Goal: Information Seeking & Learning: Understand process/instructions

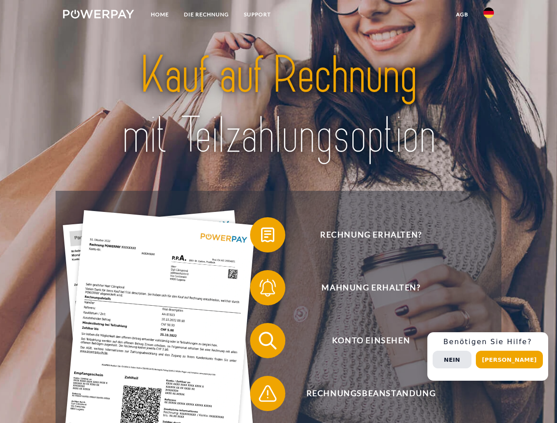
click at [98, 15] on img at bounding box center [98, 14] width 71 height 9
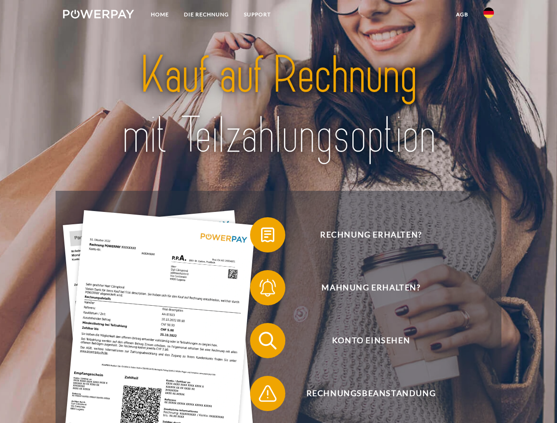
click at [489, 15] on img at bounding box center [488, 12] width 11 height 11
click at [462, 15] on link "agb" at bounding box center [462, 15] width 27 height 16
click at [261, 237] on span at bounding box center [254, 235] width 44 height 44
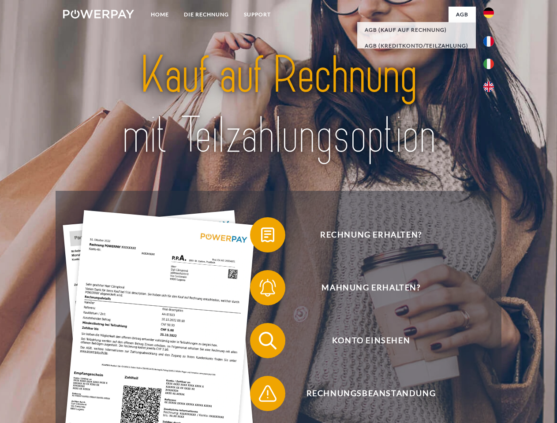
click at [261, 290] on span at bounding box center [254, 288] width 44 height 44
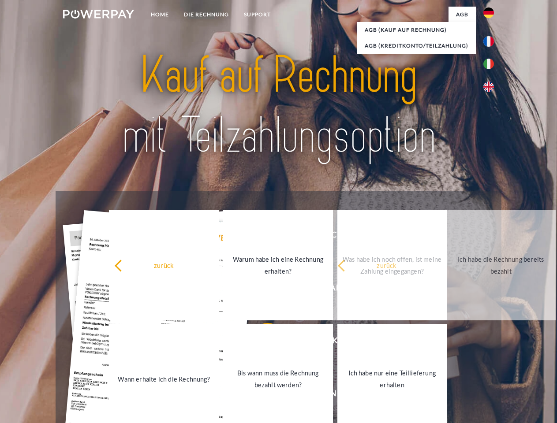
click at [261, 343] on link "Bis wann muss die Rechnung bezahlt werden?" at bounding box center [278, 379] width 110 height 110
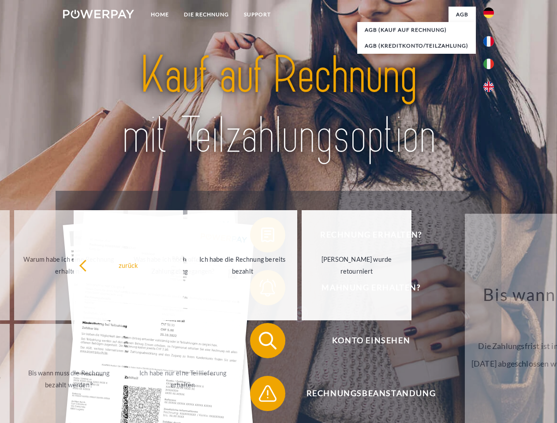
click at [261, 396] on span at bounding box center [254, 394] width 44 height 44
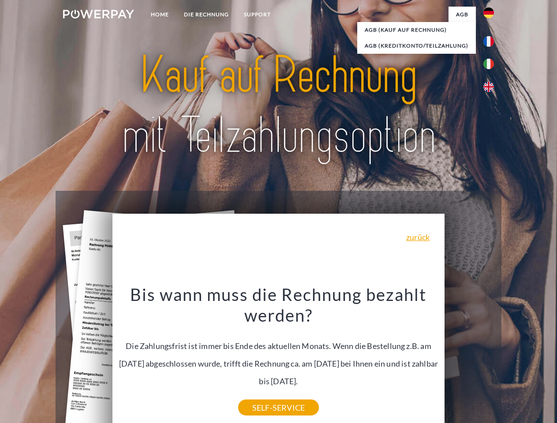
click at [491, 357] on div "Rechnung erhalten? Mahnung erhalten? Konto einsehen" at bounding box center [278, 367] width 445 height 353
click at [469, 359] on span "Konto einsehen" at bounding box center [371, 340] width 216 height 35
click at [512, 360] on header "Home DIE RECHNUNG SUPPORT" at bounding box center [278, 304] width 557 height 609
